Goal: Task Accomplishment & Management: Manage account settings

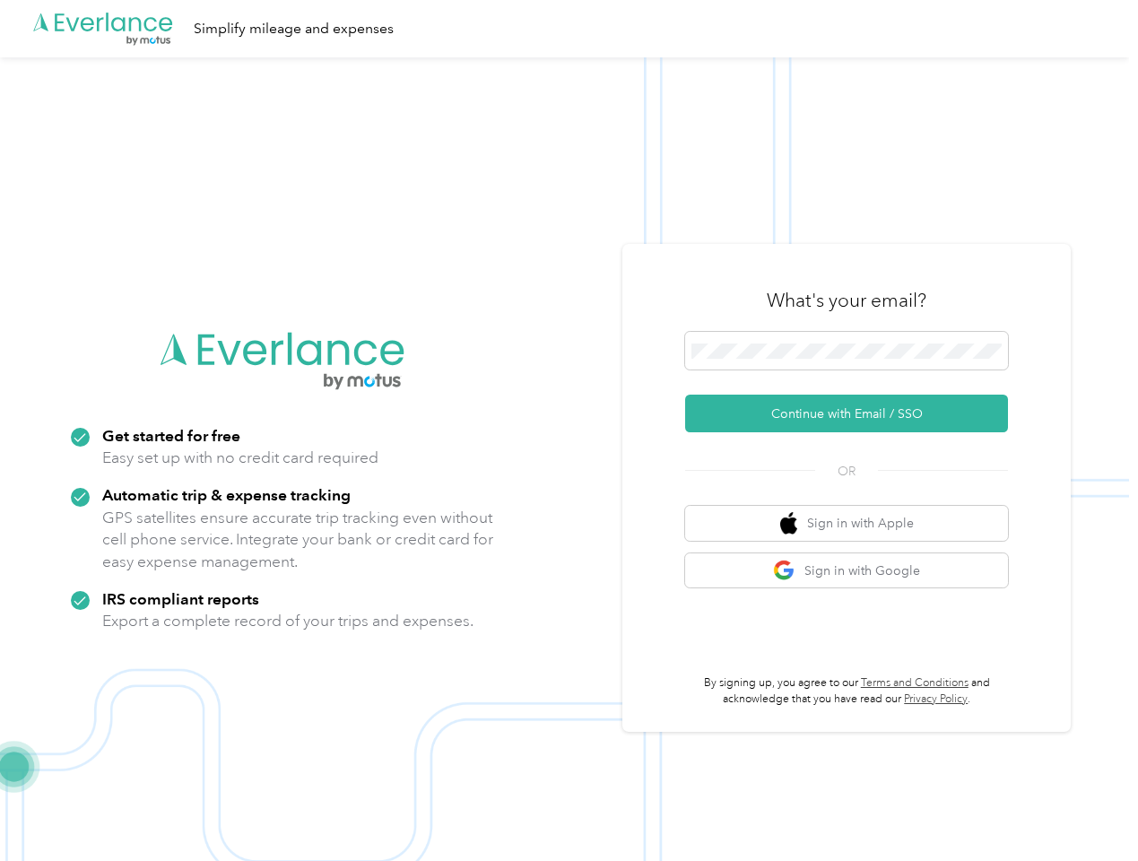
click at [569, 430] on img at bounding box center [564, 487] width 1129 height 861
click at [569, 29] on div ".cls-1 { fill: #00adee; } .cls-2 { fill: #fff; } .cls-3 { fill: #707372; } .cls…" at bounding box center [564, 28] width 1129 height 57
click at [854, 413] on button "Continue with Email / SSO" at bounding box center [846, 414] width 323 height 38
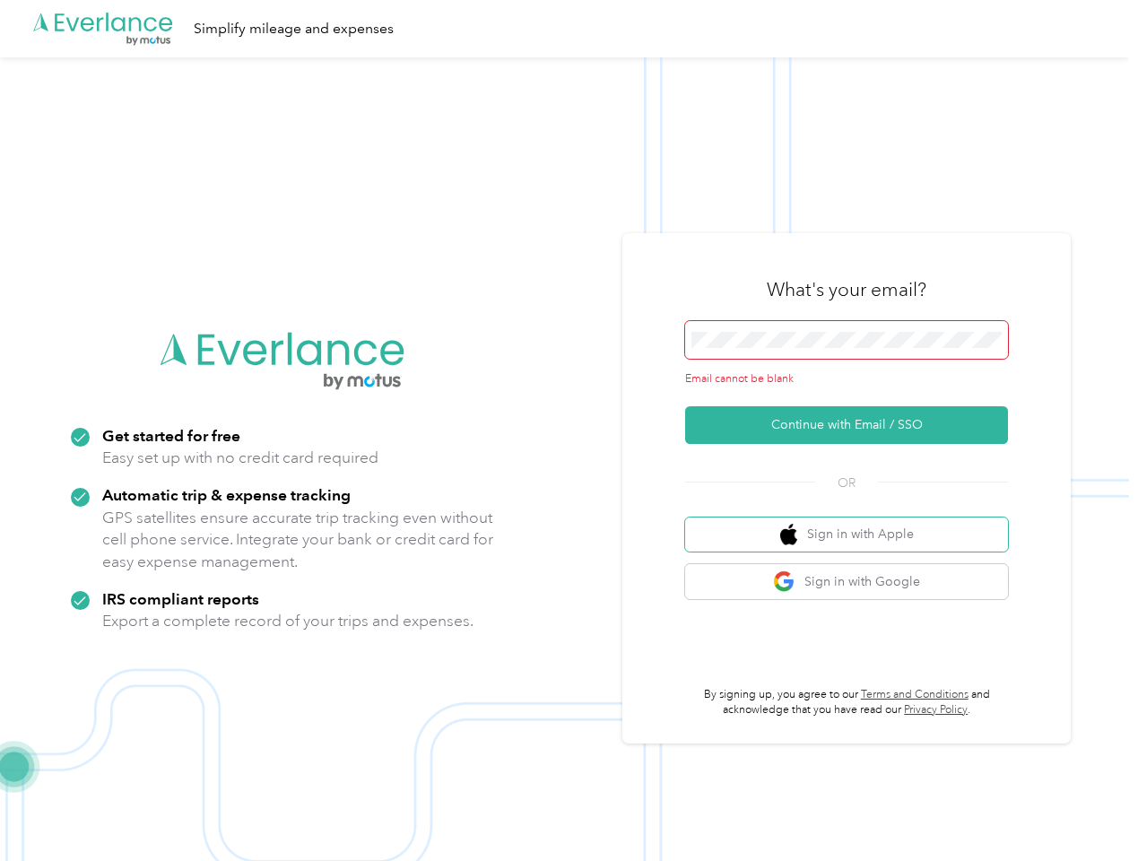
click at [854, 523] on button "Sign in with Apple" at bounding box center [846, 534] width 323 height 35
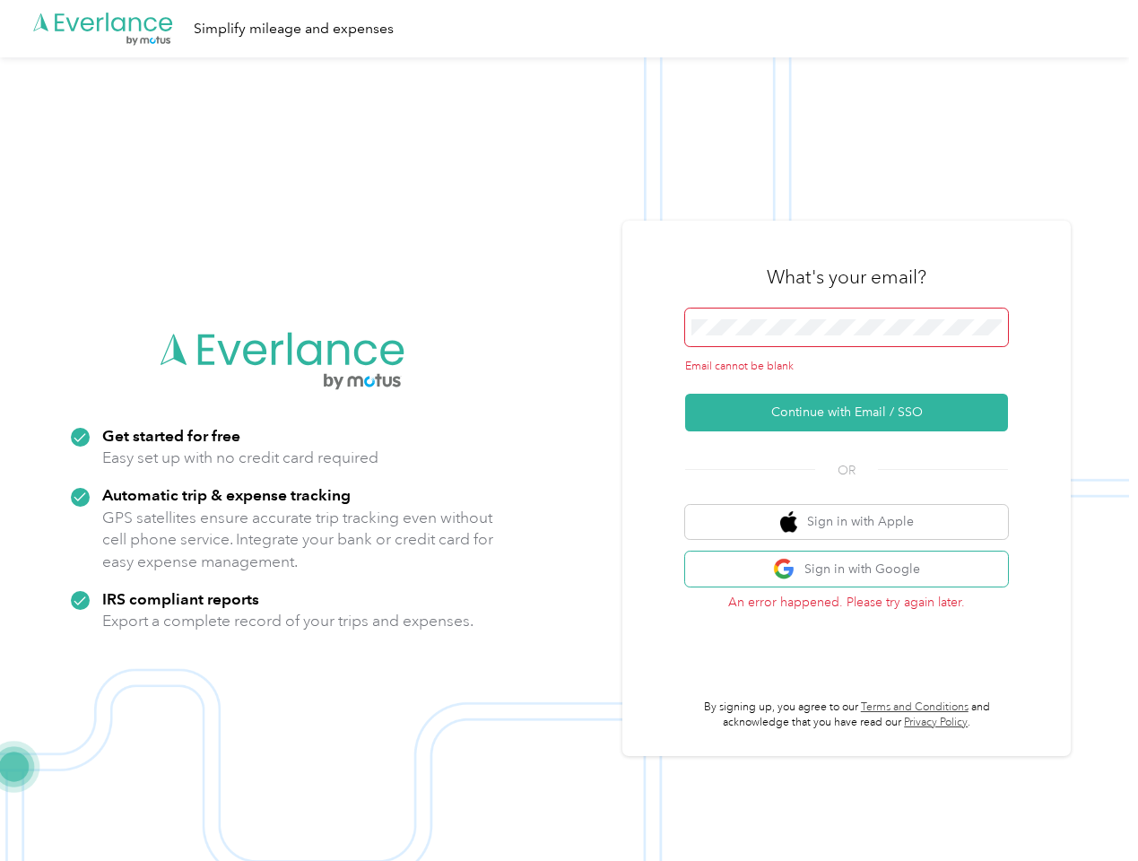
click at [854, 570] on button "Sign in with Google" at bounding box center [846, 569] width 323 height 35
